Goal: Information Seeking & Learning: Learn about a topic

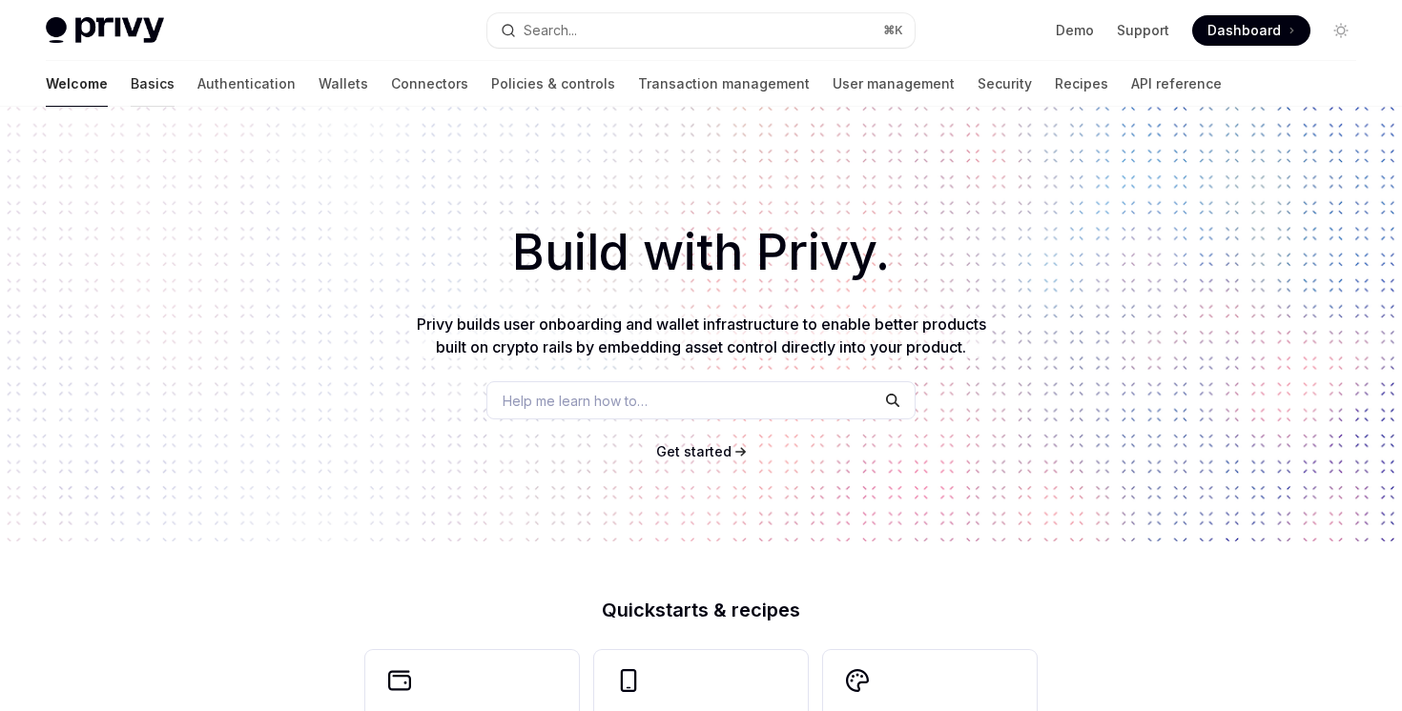
click at [131, 100] on link "Basics" at bounding box center [153, 84] width 44 height 46
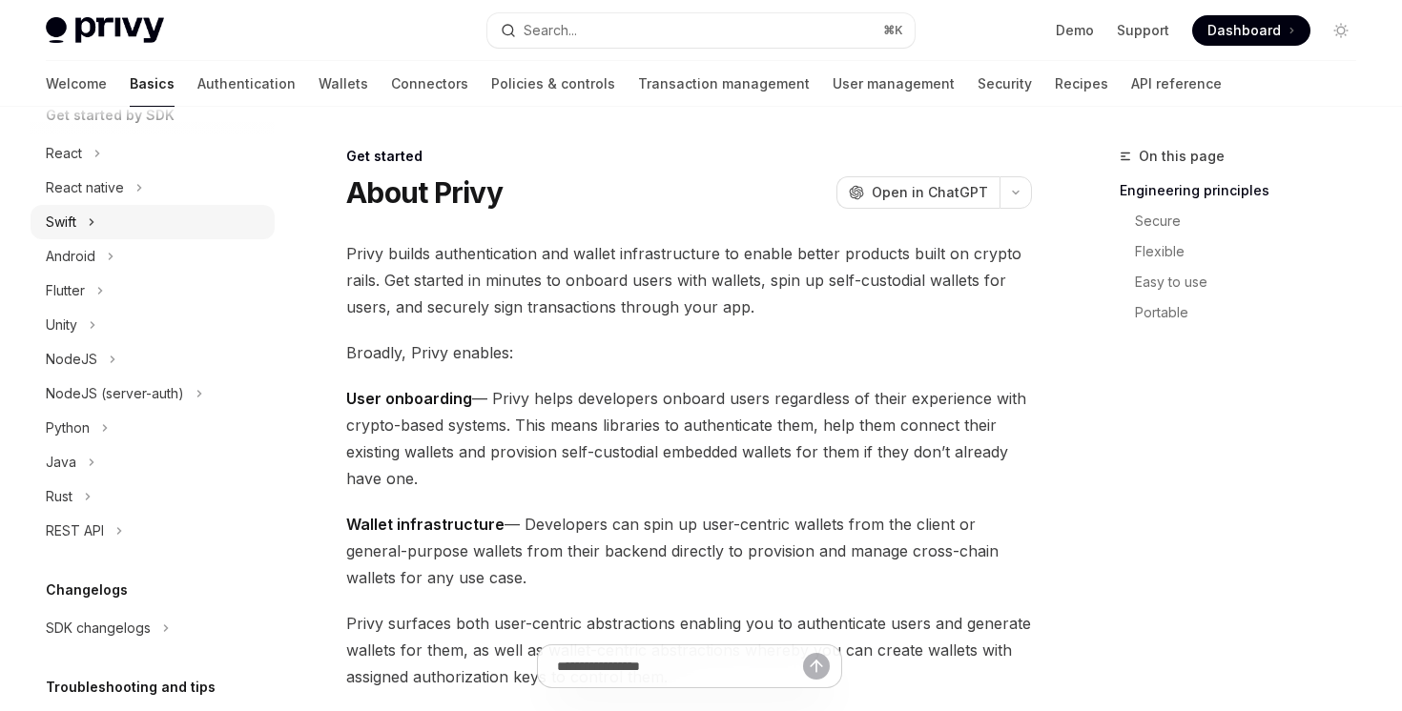
scroll to position [152, 0]
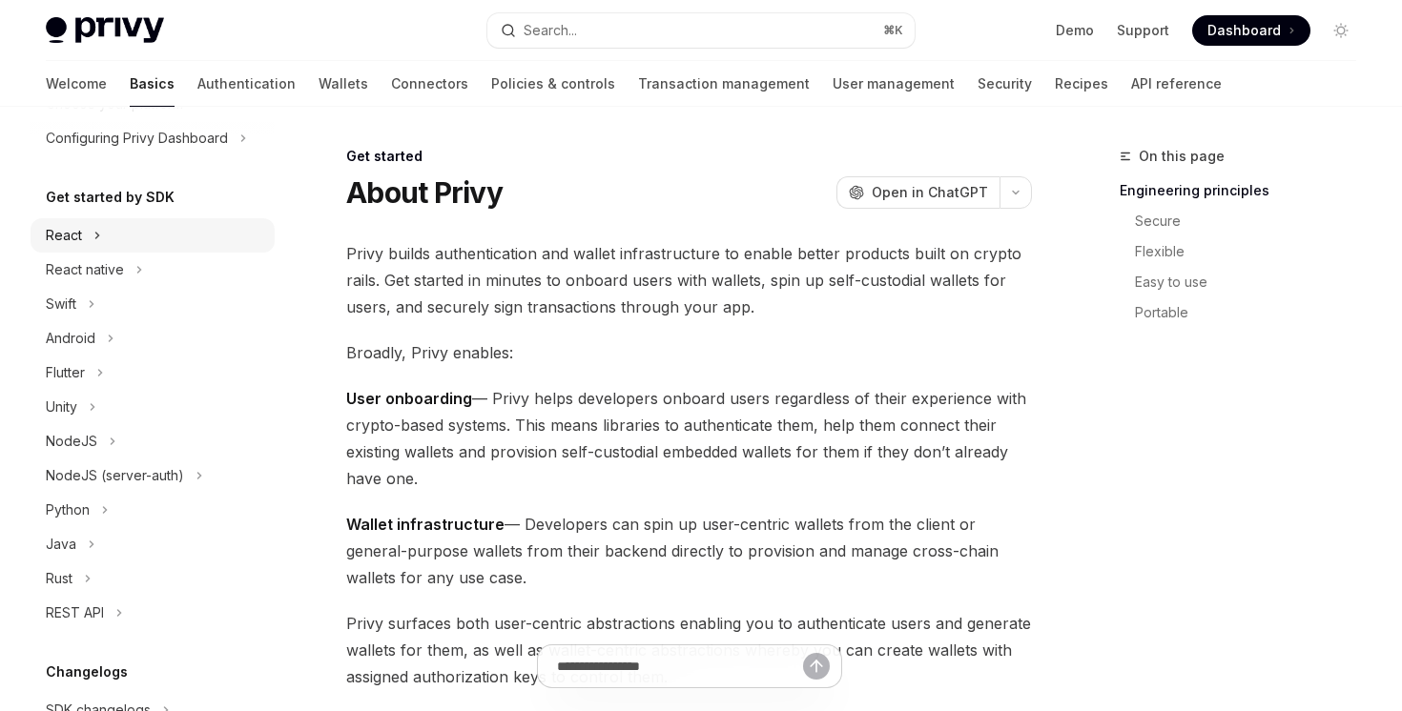
click at [118, 242] on button "React" at bounding box center [153, 235] width 244 height 34
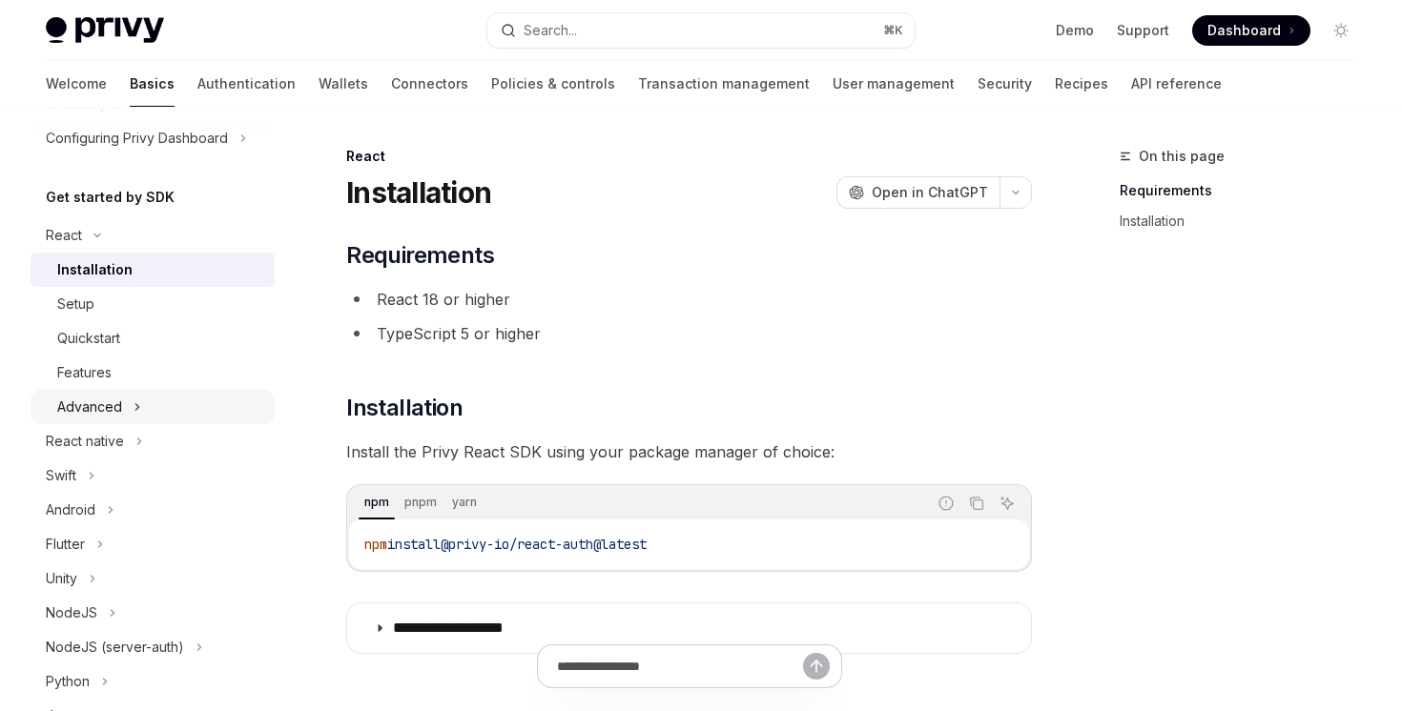
scroll to position [544, 0]
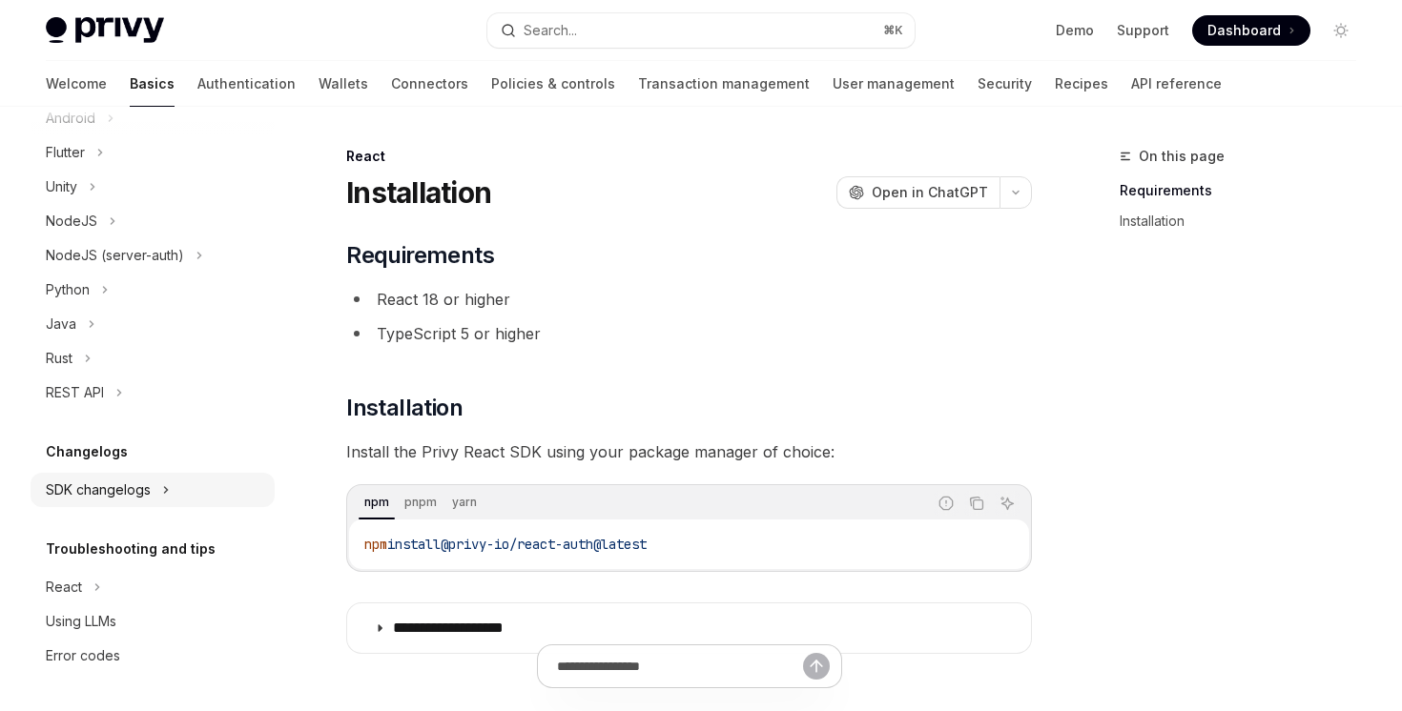
click at [126, 500] on div "SDK changelogs" at bounding box center [98, 490] width 105 height 23
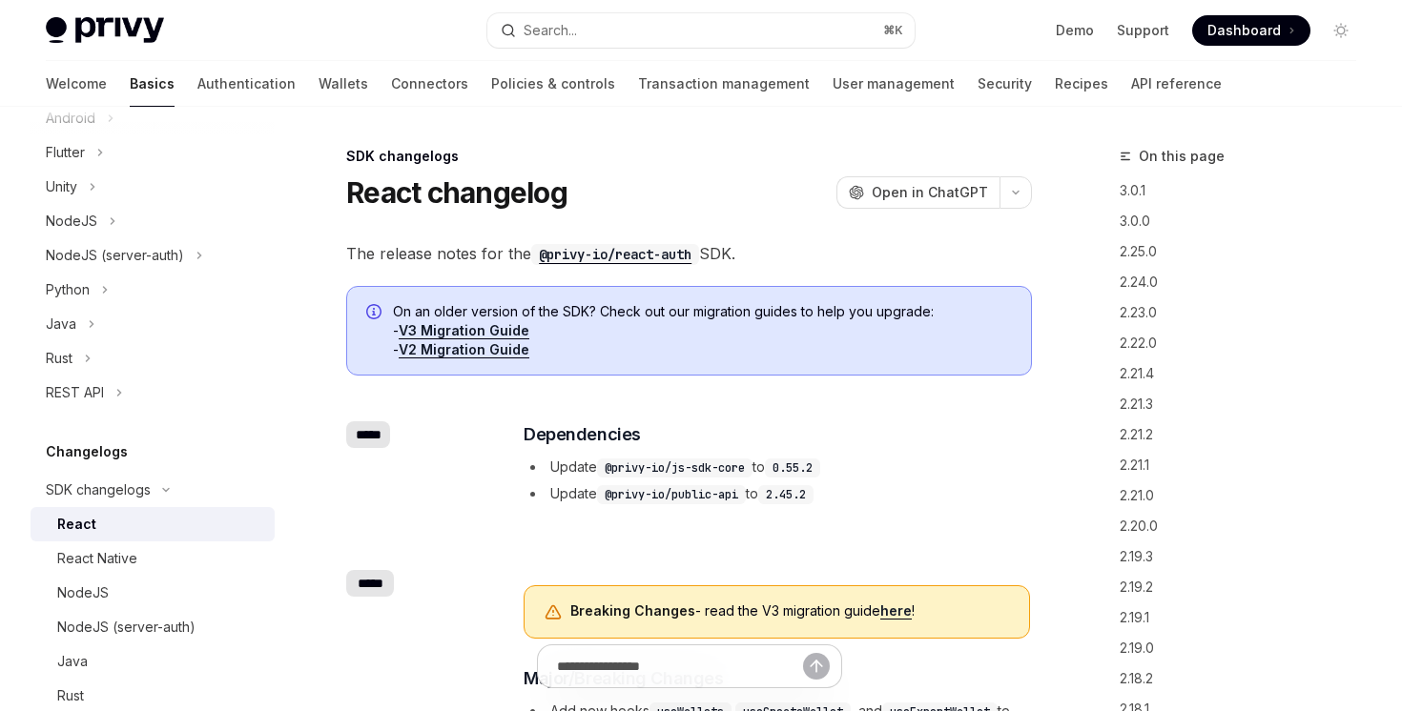
click at [129, 521] on div "React" at bounding box center [160, 524] width 206 height 23
type textarea "*"
click at [360, 427] on div "*****" at bounding box center [368, 434] width 44 height 27
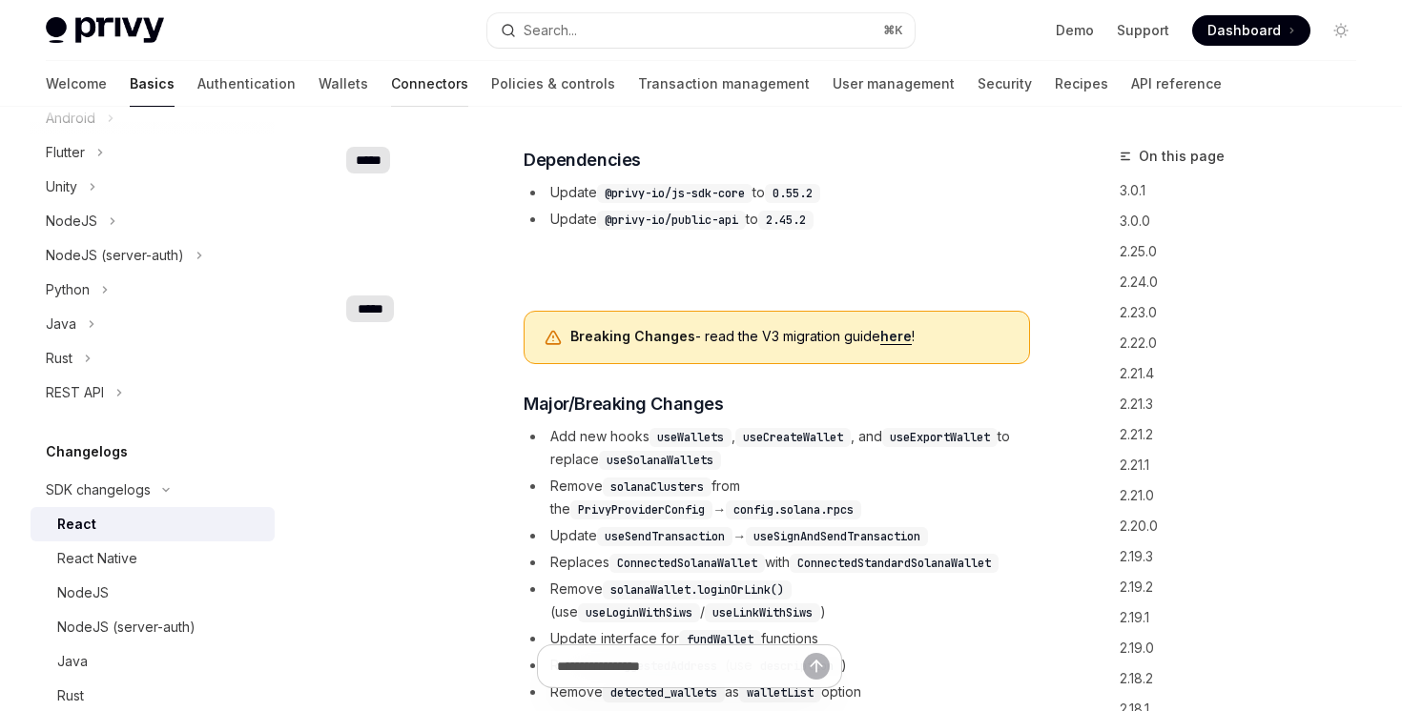
scroll to position [277, 0]
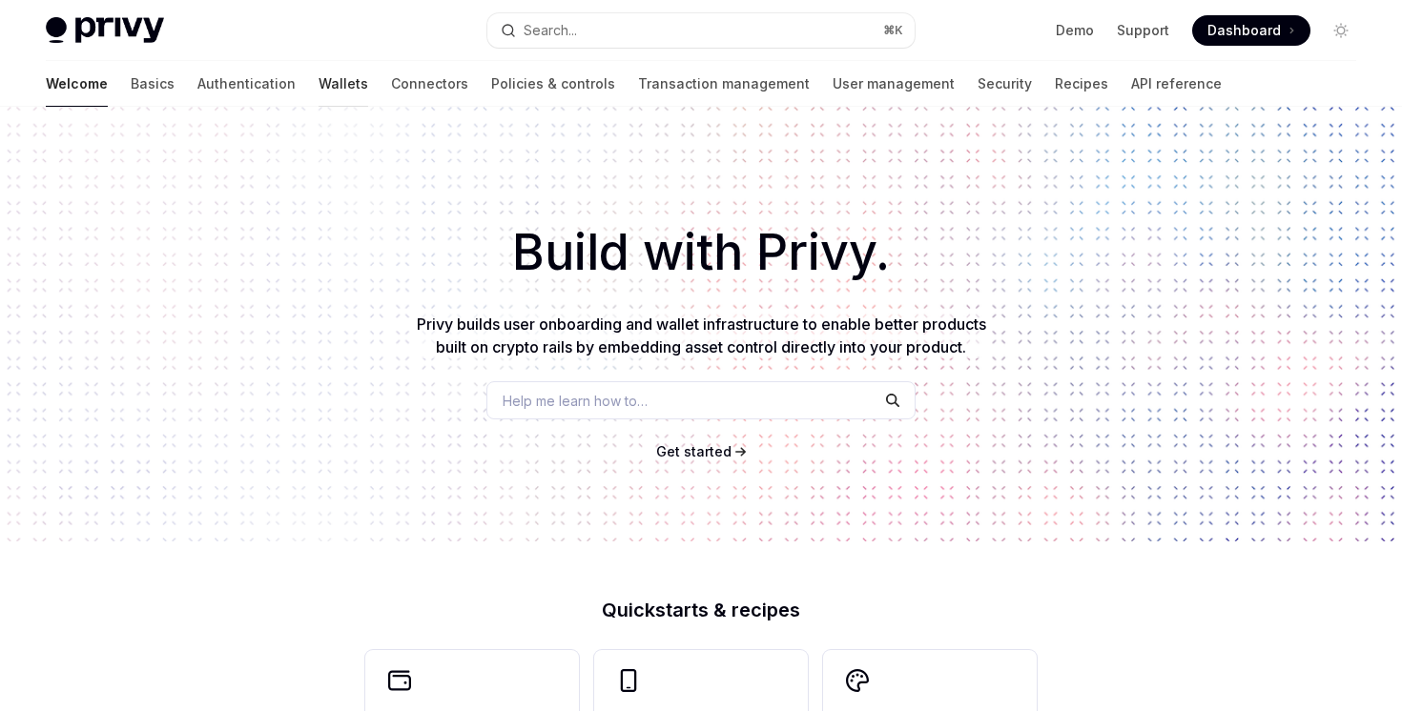
click at [319, 76] on link "Wallets" at bounding box center [344, 84] width 50 height 46
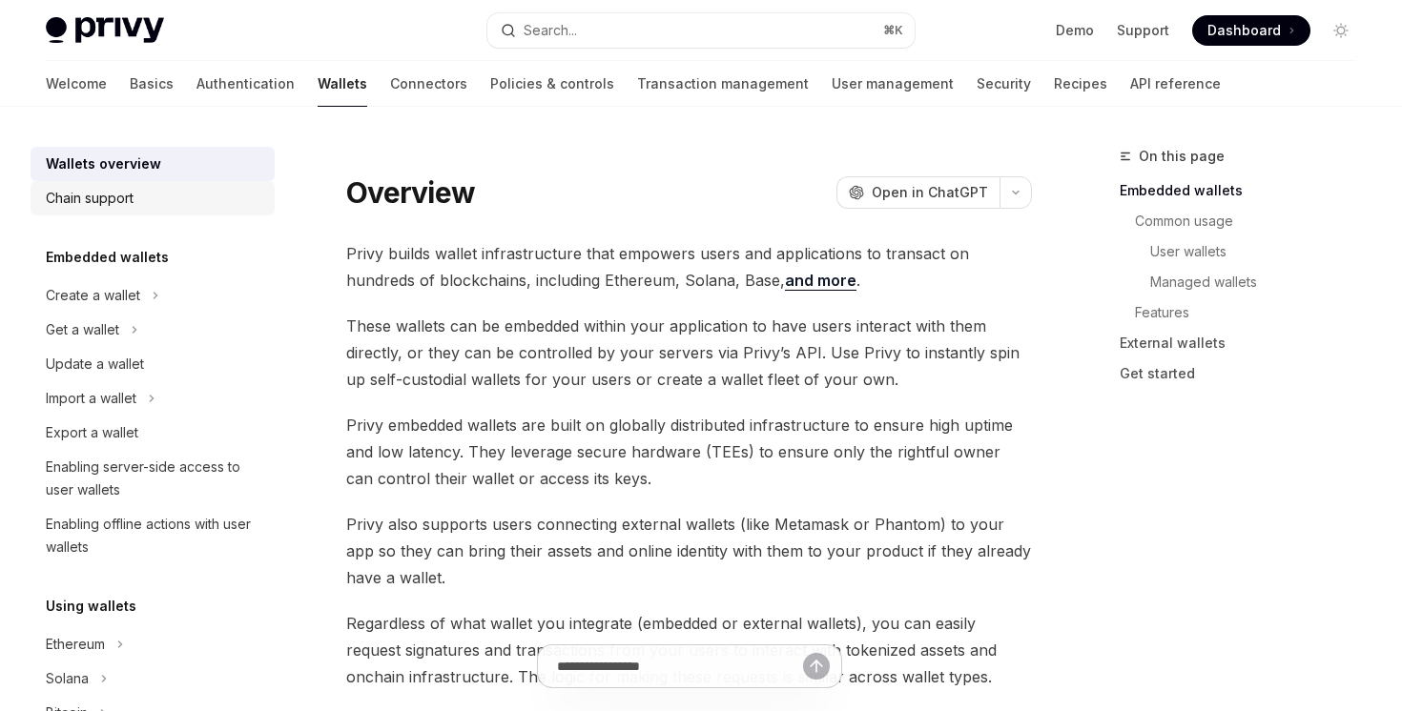
click at [151, 213] on link "Chain support" at bounding box center [153, 198] width 244 height 34
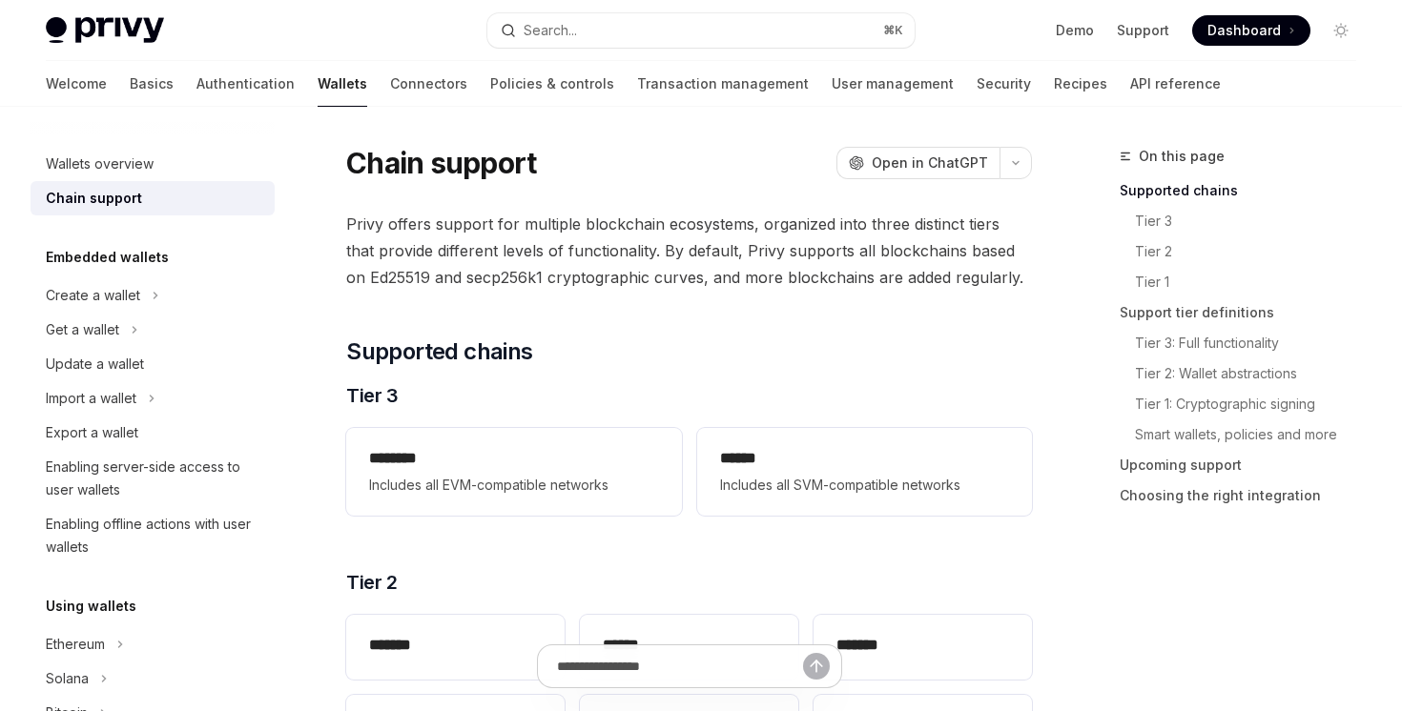
scroll to position [31, 0]
click at [196, 90] on link "Authentication" at bounding box center [245, 84] width 98 height 46
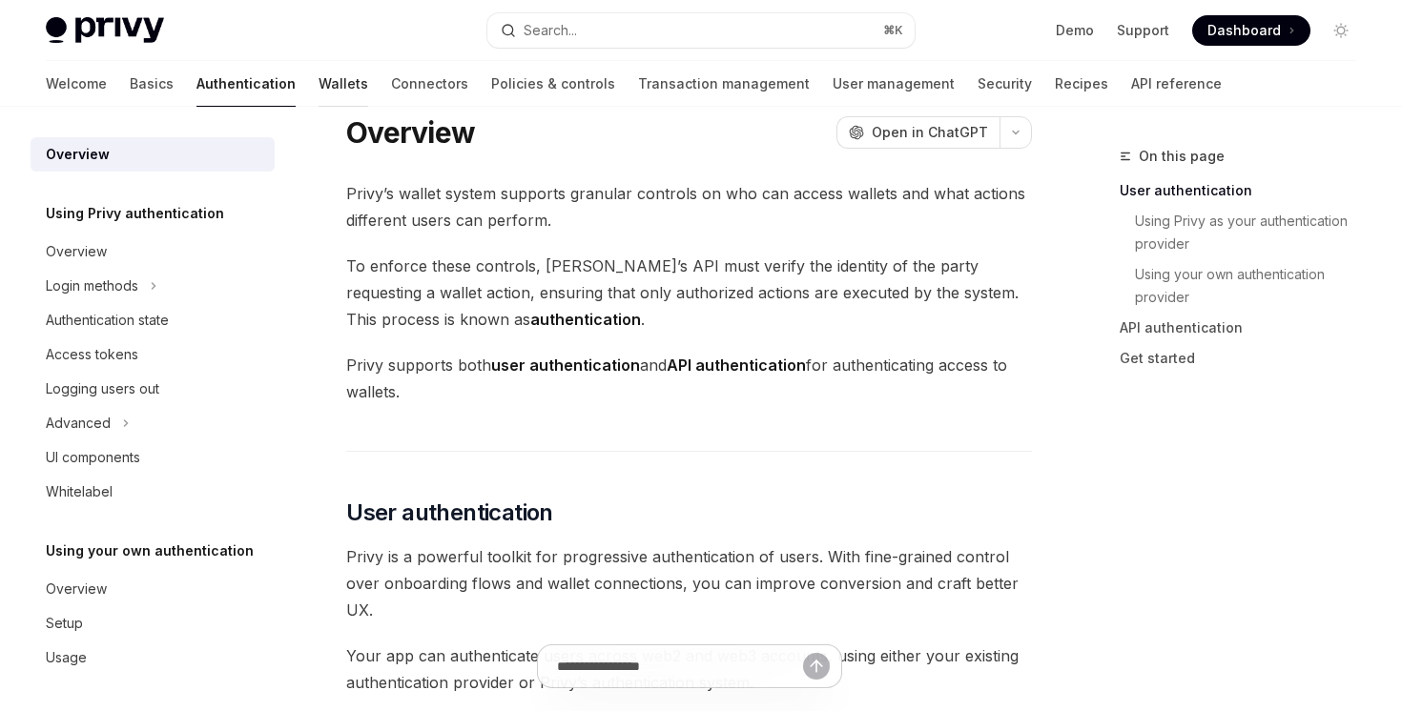
click at [319, 93] on link "Wallets" at bounding box center [344, 84] width 50 height 46
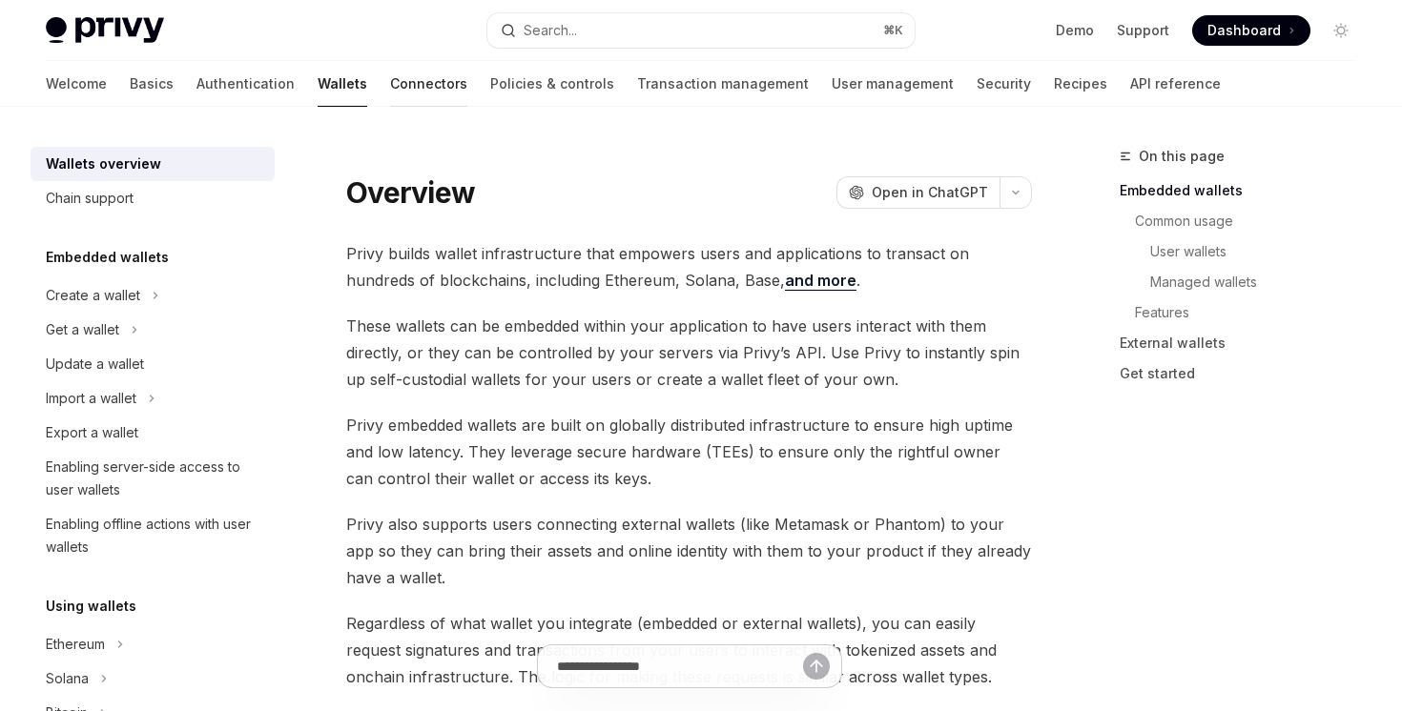
click at [390, 91] on link "Connectors" at bounding box center [428, 84] width 77 height 46
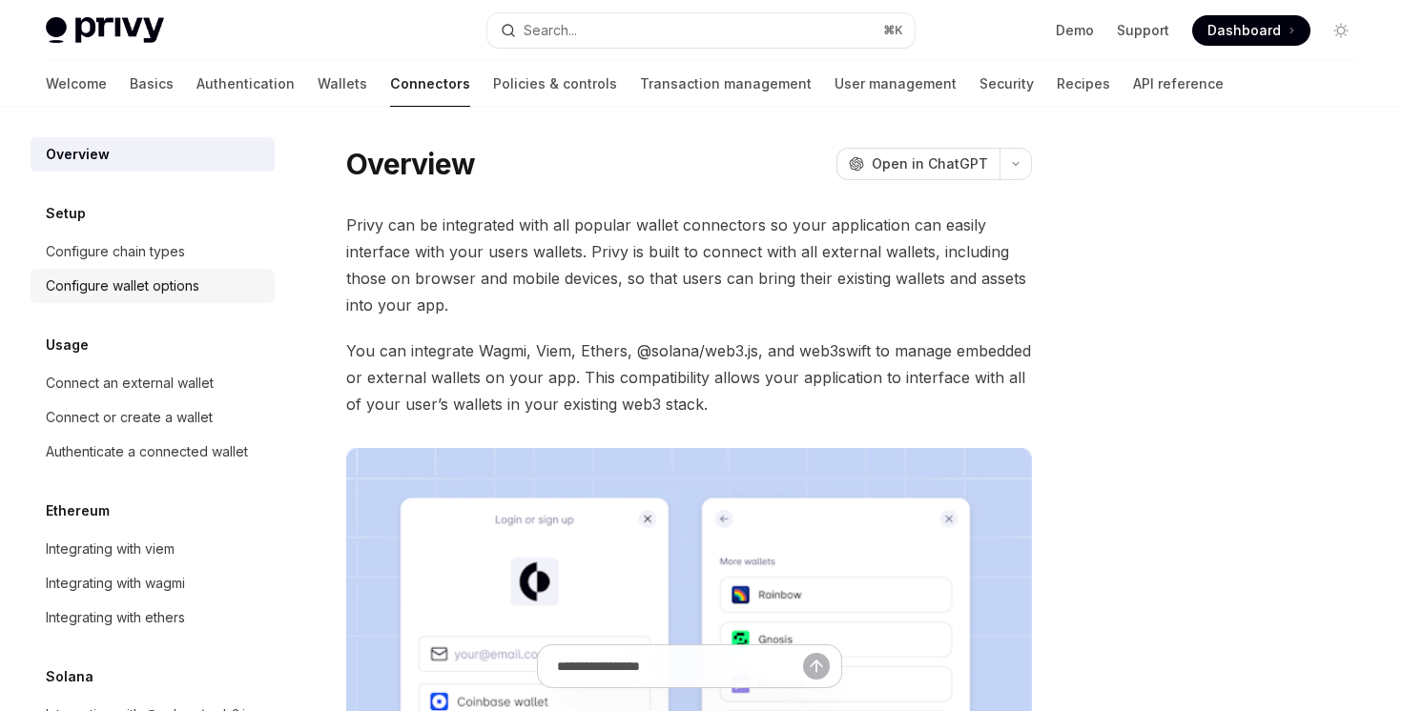
click at [176, 274] on link "Configure wallet options" at bounding box center [153, 286] width 244 height 34
type textarea "*"
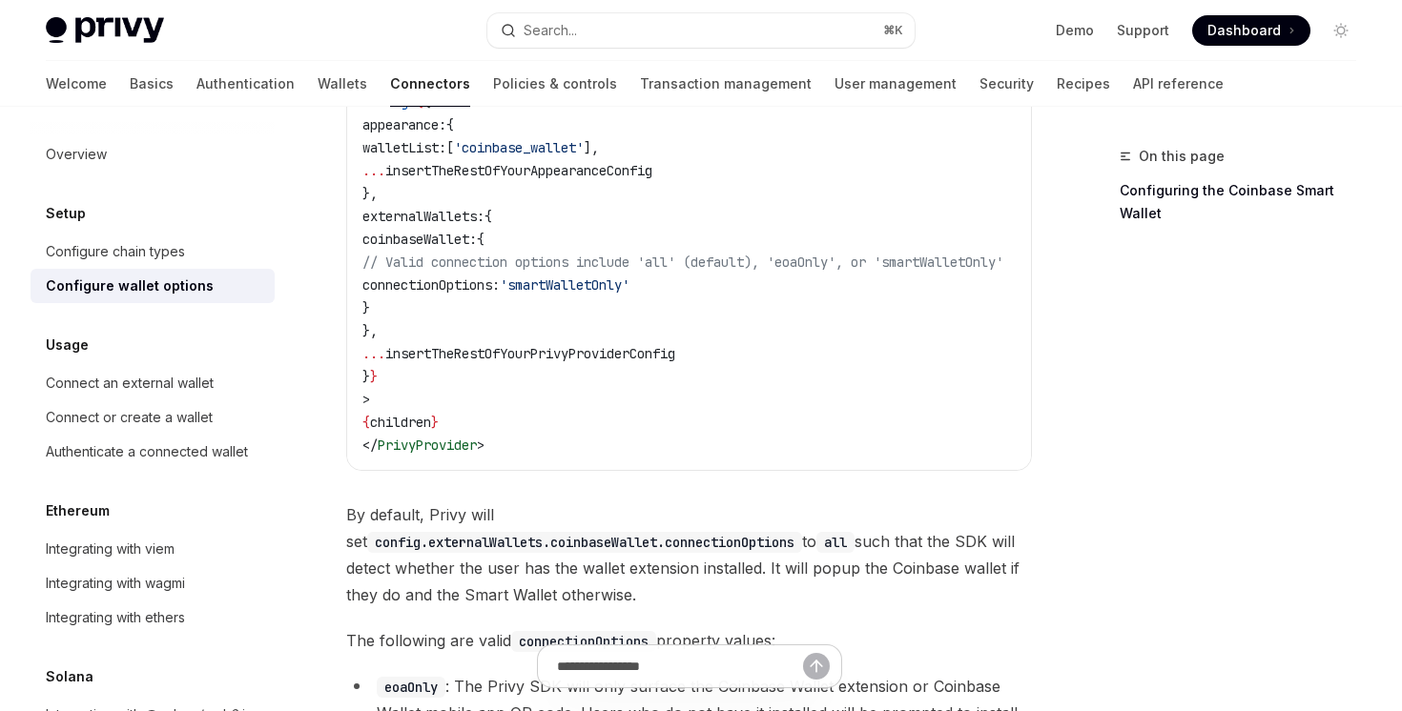
scroll to position [2645, 0]
